Goal: Navigation & Orientation: Find specific page/section

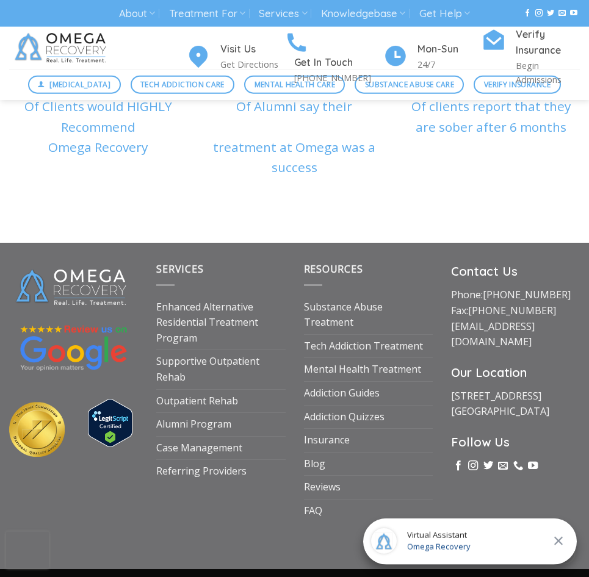
scroll to position [4261, 0]
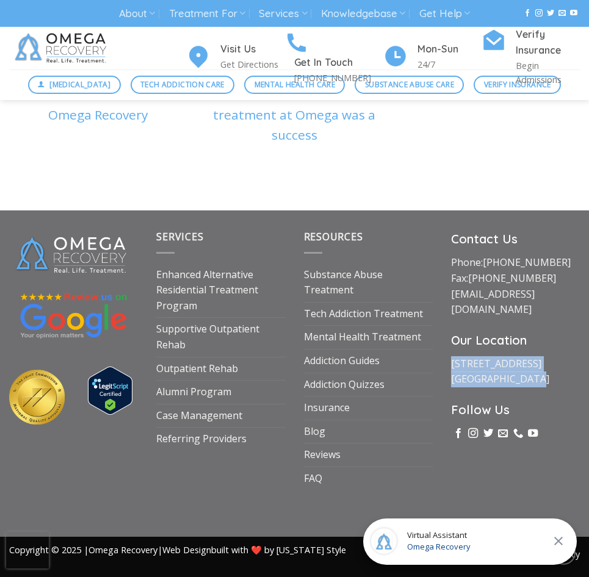
drag, startPoint x: 536, startPoint y: 337, endPoint x: 443, endPoint y: 322, distance: 94.0
click at [443, 322] on div "Contact Us Phone: (512) 601-5407 Fax: (855) 747-7980 intake@omegarecovery.org O…" at bounding box center [515, 360] width 147 height 261
copy link "1710 Evergreen Ave Suite B Austin, TX 78704"
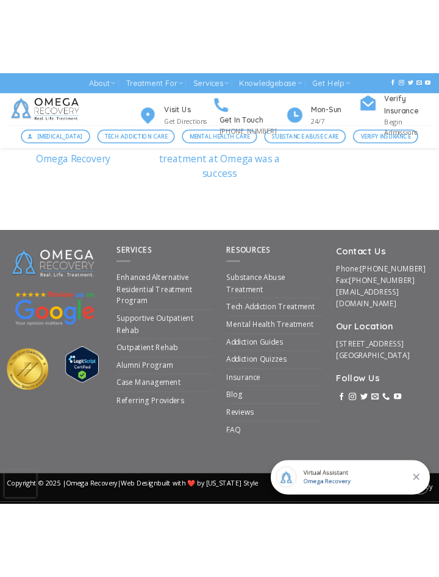
scroll to position [4717, 0]
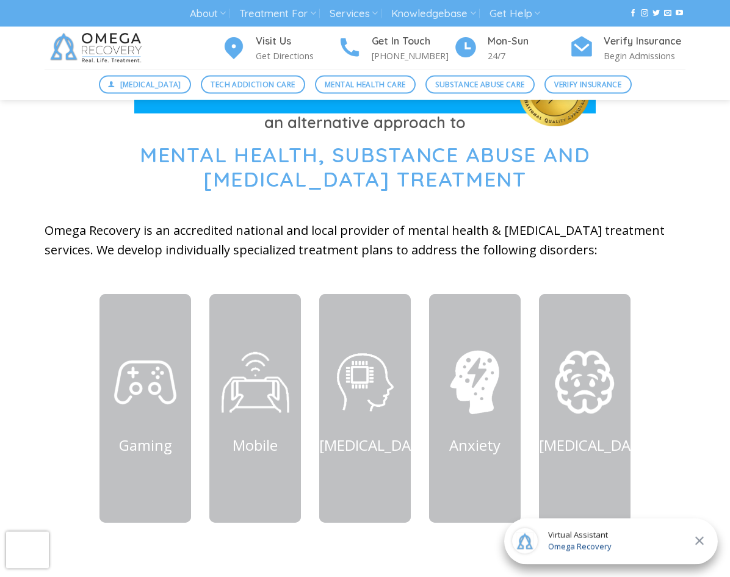
scroll to position [332, 0]
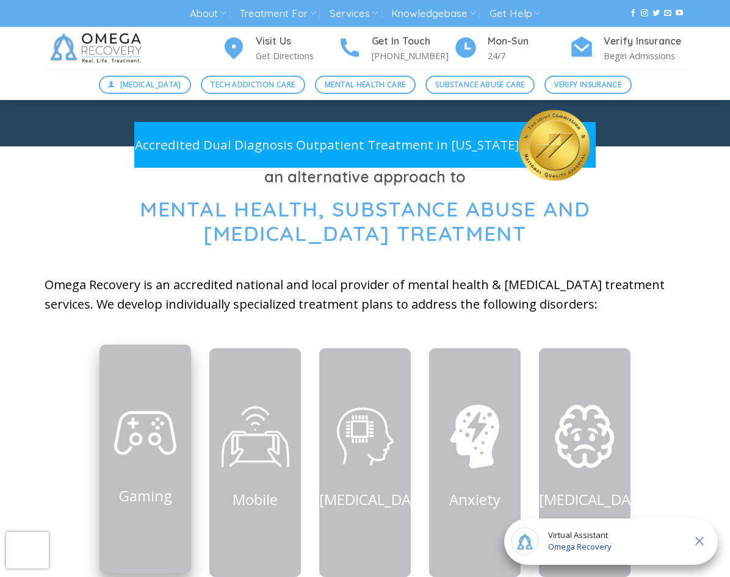
click at [149, 425] on img at bounding box center [145, 432] width 73 height 73
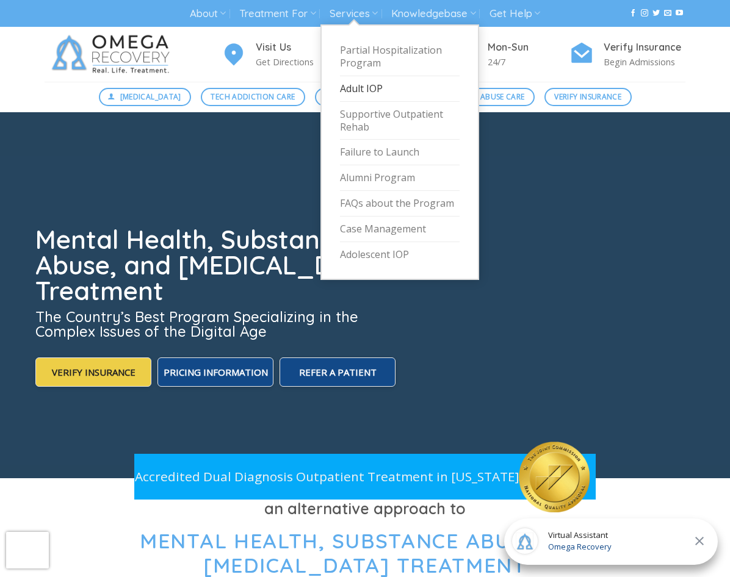
click at [366, 93] on link "Adult IOP" at bounding box center [400, 89] width 120 height 26
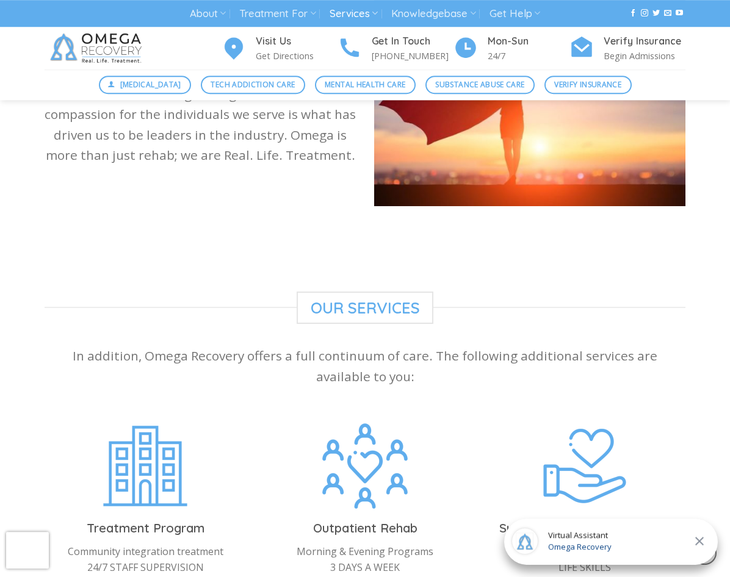
scroll to position [664, 0]
